Goal: Transaction & Acquisition: Obtain resource

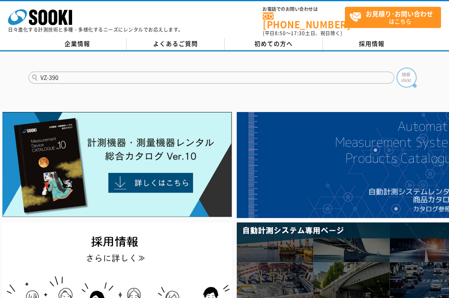
type input "VZ-390"
click at [410, 71] on img at bounding box center [406, 78] width 20 height 20
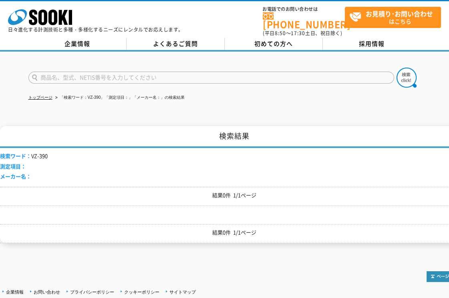
click at [131, 72] on input "text" at bounding box center [210, 78] width 365 height 12
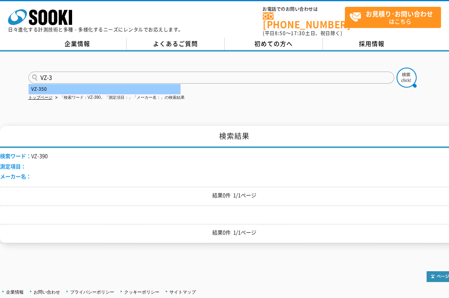
click at [31, 85] on div "VZ-350" at bounding box center [104, 89] width 151 height 10
type input "VZ-350"
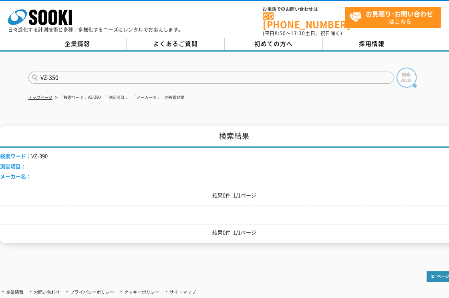
click at [404, 68] on img at bounding box center [406, 78] width 20 height 20
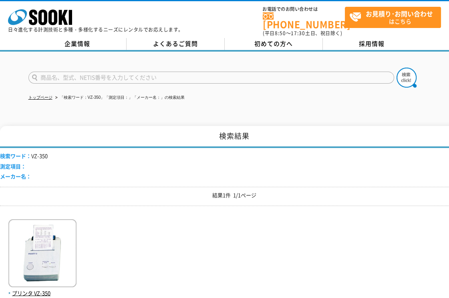
click at [49, 74] on input "text" at bounding box center [210, 78] width 365 height 12
drag, startPoint x: 94, startPoint y: 65, endPoint x: 64, endPoint y: 75, distance: 31.6
click at [40, 75] on form "VZ-390" at bounding box center [224, 79] width 392 height 22
drag, startPoint x: 86, startPoint y: 71, endPoint x: -107, endPoint y: 83, distance: 193.2
click at [0, 83] on html "株式会社 ソーキ spMenu 日々進化する計測技術と多種・多様化するニーズにレンタルでお応えします。 お電話でのお問い合わせは 0120-856-990 (…" at bounding box center [224, 226] width 449 height 453
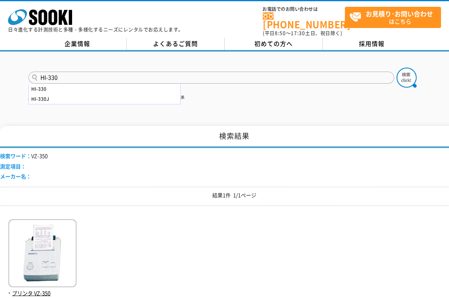
drag, startPoint x: 48, startPoint y: 74, endPoint x: 129, endPoint y: 110, distance: 88.5
click at [105, 90] on form "HI-330 HI-330 HI-330J" at bounding box center [224, 79] width 392 height 22
type input "HI-300"
drag, startPoint x: 404, startPoint y: 74, endPoint x: 397, endPoint y: 74, distance: 6.8
click at [404, 73] on img at bounding box center [406, 78] width 20 height 20
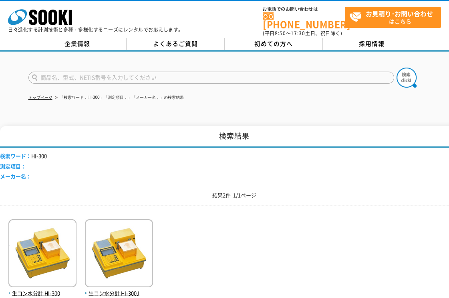
scroll to position [89, 0]
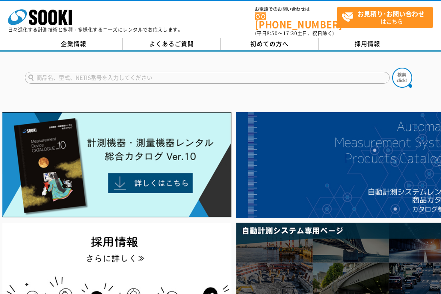
click at [66, 72] on input "text" at bounding box center [207, 78] width 365 height 12
type input "CD-20AP"
click at [393, 68] on button at bounding box center [403, 78] width 20 height 20
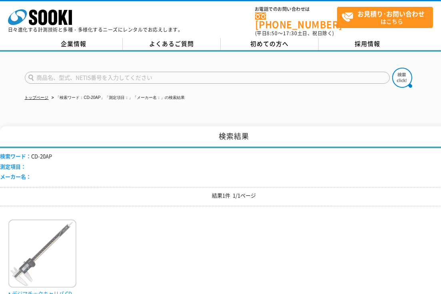
drag, startPoint x: 44, startPoint y: 242, endPoint x: 38, endPoint y: 254, distance: 12.5
click at [44, 242] on img at bounding box center [42, 254] width 68 height 70
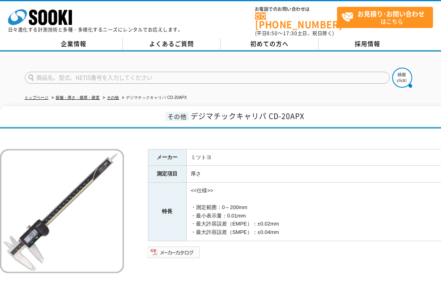
click at [180, 246] on img at bounding box center [174, 252] width 52 height 13
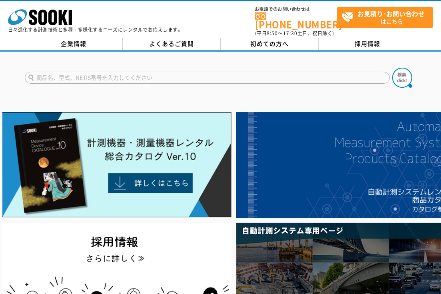
click at [144, 74] on input "text" at bounding box center [207, 78] width 365 height 12
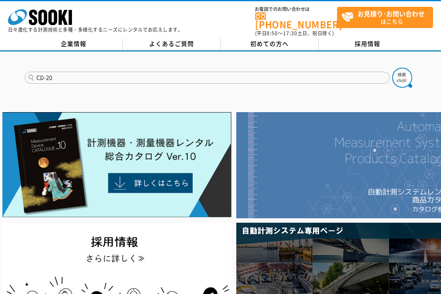
type input "CD-20"
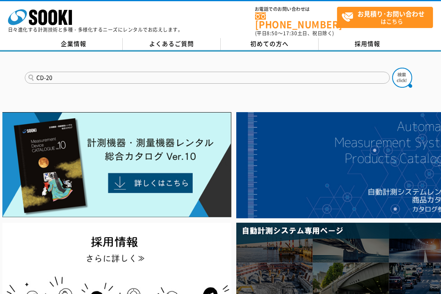
drag, startPoint x: 402, startPoint y: 70, endPoint x: 343, endPoint y: 98, distance: 65.5
click at [402, 70] on img at bounding box center [403, 78] width 20 height 20
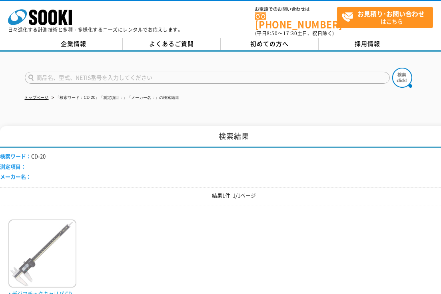
click at [56, 258] on img at bounding box center [42, 254] width 68 height 70
